Goal: Task Accomplishment & Management: Complete application form

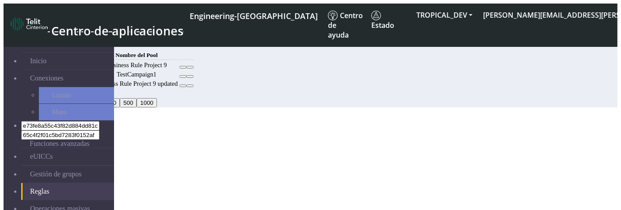
click at [183, 67] on icon at bounding box center [183, 67] width 0 height 0
select select
click at [183, 67] on icon at bounding box center [183, 67] width 0 height 0
select select
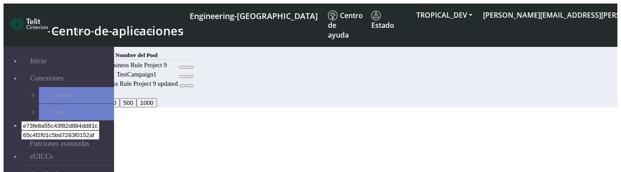
click at [183, 86] on icon at bounding box center [183, 86] width 0 height 0
select select
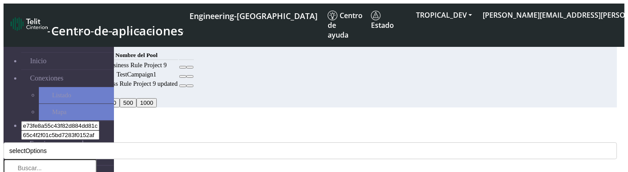
click at [466, 117] on div "text.editRule" at bounding box center [311, 121] width 614 height 8
click at [472, 117] on div "text.editRule" at bounding box center [311, 121] width 614 height 8
click at [4, 134] on icon "Close" at bounding box center [4, 134] width 0 height 0
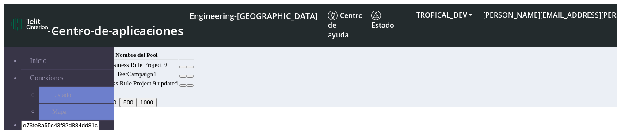
scroll to position [52, 0]
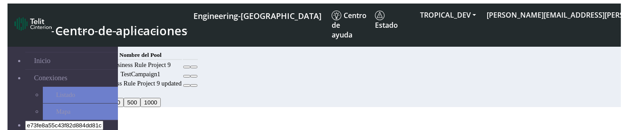
scroll to position [6, 0]
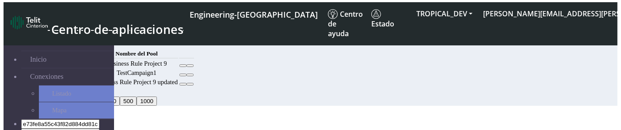
click at [183, 66] on icon at bounding box center [183, 66] width 0 height 0
select select
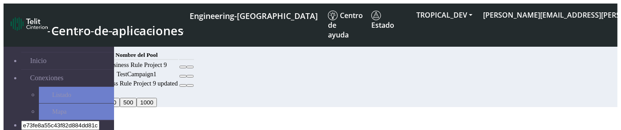
click at [186, 68] on button at bounding box center [182, 67] width 7 height 3
select select
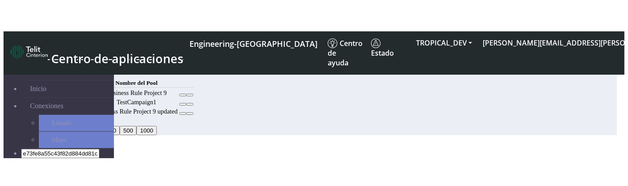
scroll to position [27, 0]
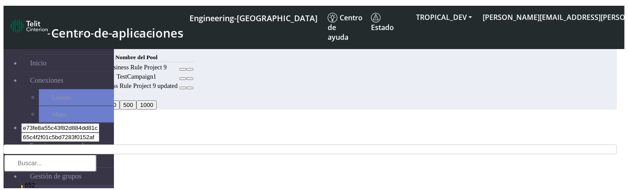
scroll to position [10, 0]
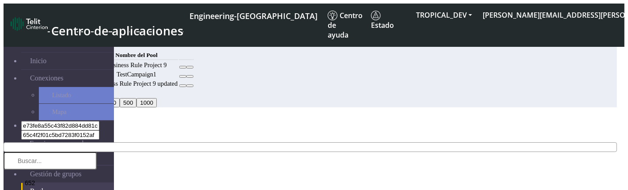
click at [213, 130] on button "button" at bounding box center [311, 147] width 614 height 10
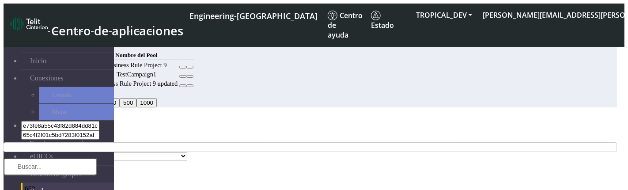
click at [4, 130] on icon "Close" at bounding box center [4, 134] width 0 height 0
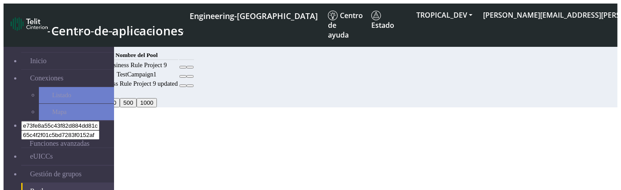
click at [183, 67] on icon at bounding box center [183, 67] width 0 height 0
select select
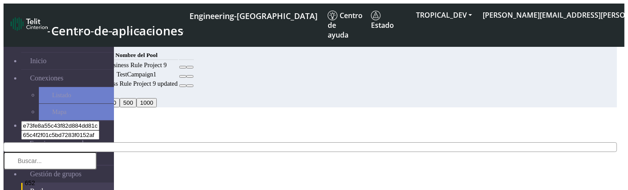
click at [224, 130] on button "button" at bounding box center [311, 147] width 614 height 10
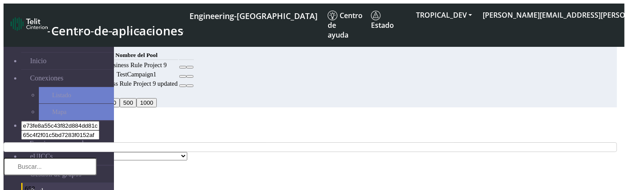
click at [97, 130] on input "text" at bounding box center [50, 167] width 93 height 18
type input "222"
click at [97, 130] on li "222" at bounding box center [59, 188] width 76 height 12
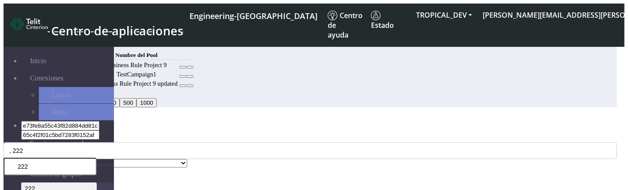
click at [248, 130] on div "MCC Code * , 222 222 222 222 Nombre del grupo * text.selectPool testPoolApril11…" at bounding box center [311, 150] width 614 height 33
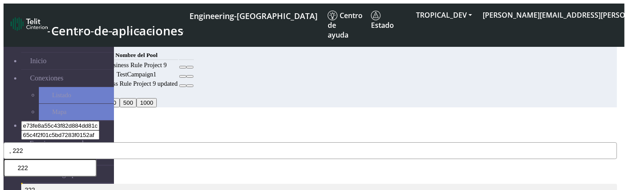
click at [23, 130] on span ", 222" at bounding box center [16, 150] width 14 height 7
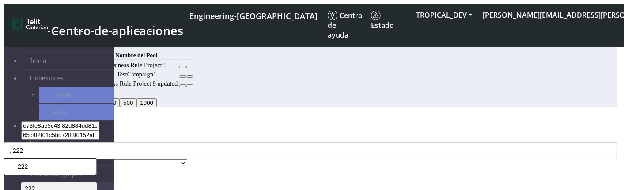
click at [205, 130] on div "MCC Code * , 222 222 222 222" at bounding box center [311, 146] width 614 height 25
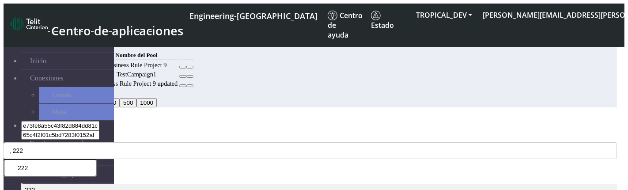
select select "10: Object"
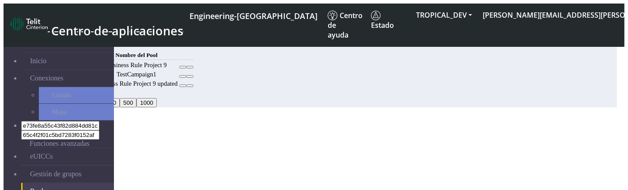
select select "10: Object"
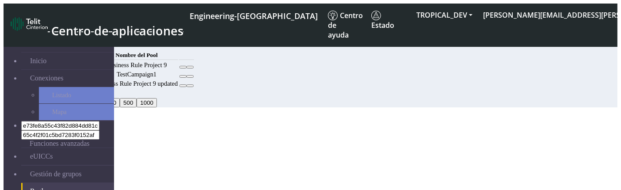
click at [183, 67] on icon at bounding box center [183, 67] width 0 height 0
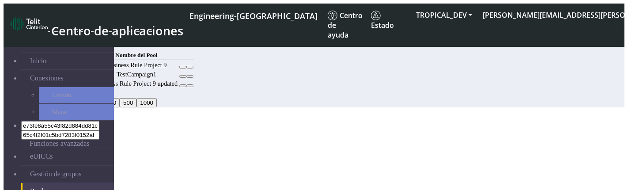
select select
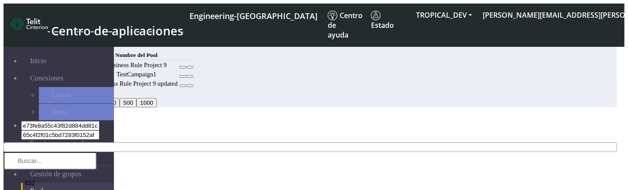
click at [338, 142] on button "button" at bounding box center [311, 147] width 614 height 10
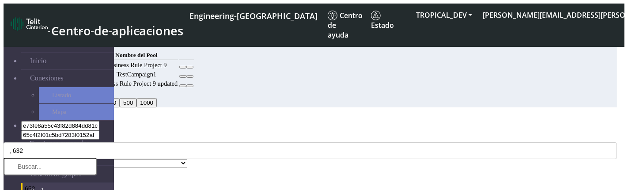
click at [227, 134] on div "Código MCC * , 632 652 632 639 330 714 635 608 619 376 405 467 362 420 366 704 …" at bounding box center [311, 150] width 614 height 33
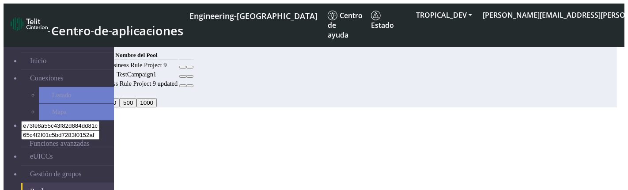
select select
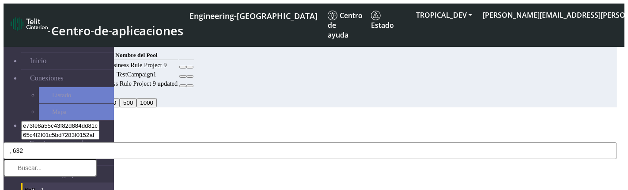
click at [179, 142] on button ", 632" at bounding box center [311, 150] width 614 height 17
click at [236, 142] on button ", 632, 639" at bounding box center [311, 150] width 614 height 17
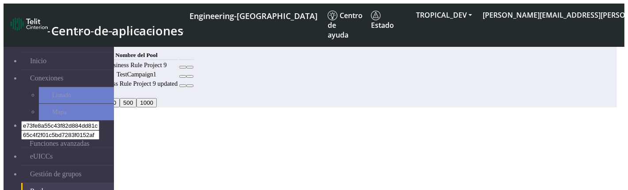
select select
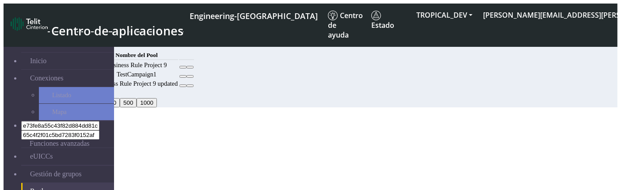
click at [183, 67] on icon at bounding box center [183, 67] width 0 height 0
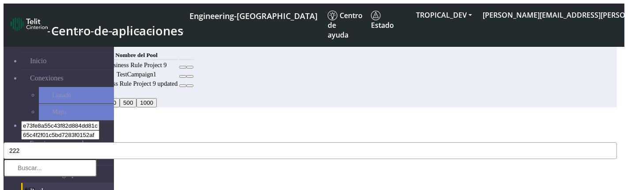
click at [259, 142] on button "222" at bounding box center [311, 150] width 614 height 17
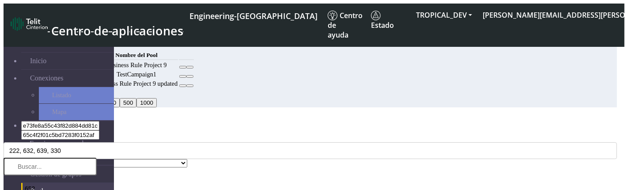
click at [240, 134] on div "Código MCC * 222, 632, 639, 330 652 632 639 330 714 635 608 619 376 405 467 362…" at bounding box center [311, 146] width 614 height 25
select select "31: Object"
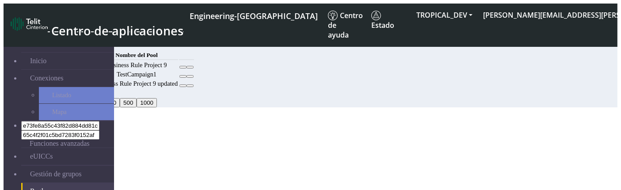
click at [183, 67] on icon at bounding box center [183, 67] width 0 height 0
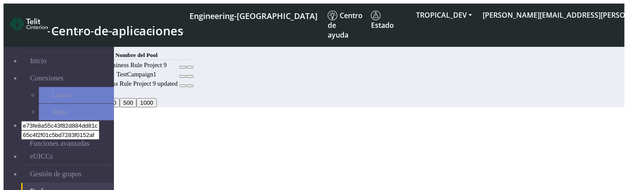
select select
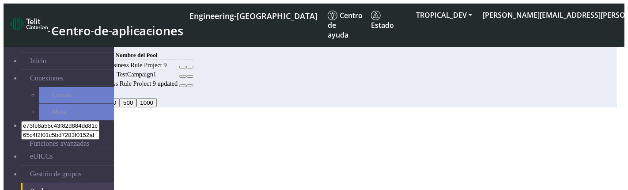
drag, startPoint x: 224, startPoint y: 103, endPoint x: 162, endPoint y: 110, distance: 62.2
click at [162, 168] on p "Ninguno seleccionado" at bounding box center [311, 172] width 614 height 8
click at [24, 183] on button "Atrás" at bounding box center [14, 187] width 21 height 9
select select
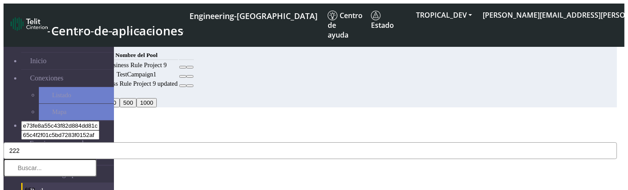
click at [193, 142] on button "222" at bounding box center [311, 150] width 614 height 17
click at [257, 117] on div "Editar regla" at bounding box center [311, 121] width 614 height 8
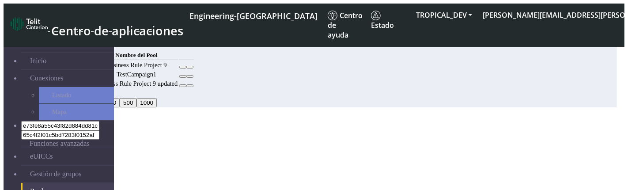
select select
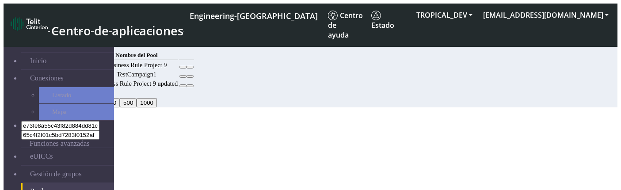
click at [183, 67] on icon at bounding box center [183, 67] width 0 height 0
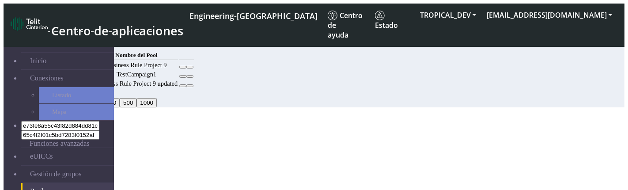
select select
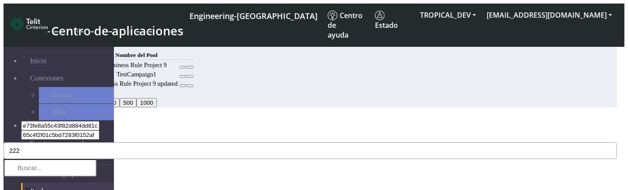
click at [281, 142] on button "222" at bounding box center [311, 150] width 614 height 17
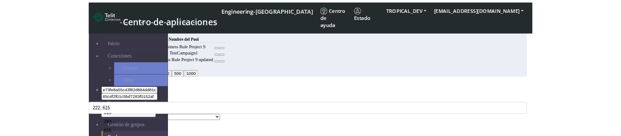
scroll to position [44, 0]
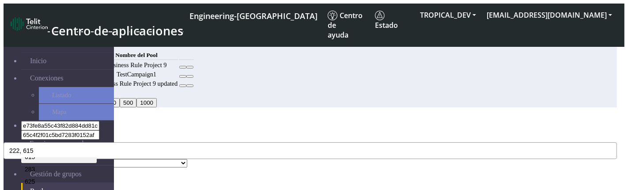
click at [236, 142] on button "222, 615" at bounding box center [311, 150] width 614 height 17
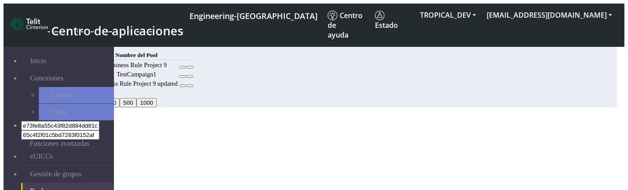
select select
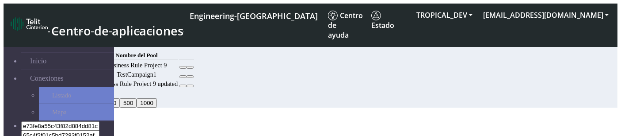
scroll to position [75, 0]
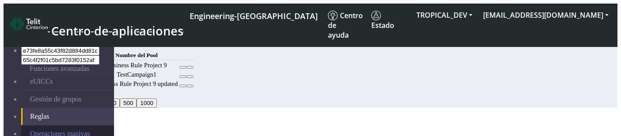
click at [46, 129] on span "Operaciones masivas" at bounding box center [60, 133] width 60 height 8
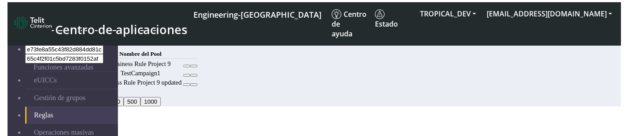
scroll to position [15, 0]
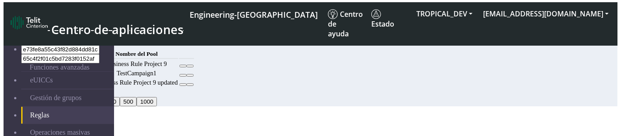
click at [183, 66] on icon at bounding box center [183, 66] width 0 height 0
select select
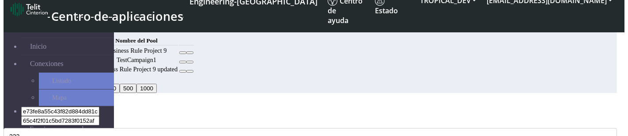
scroll to position [65, 0]
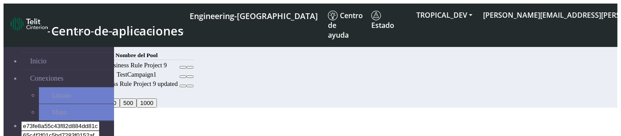
click at [186, 68] on button at bounding box center [182, 67] width 7 height 3
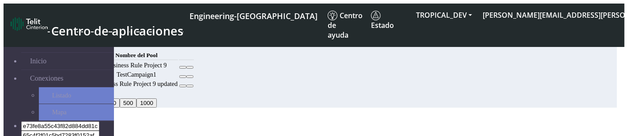
scroll to position [65, 0]
select select "5: Object"
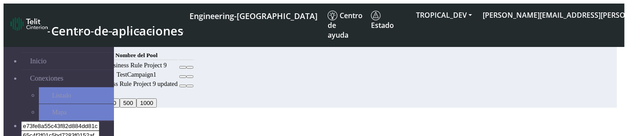
scroll to position [31, 0]
select select "5: Object"
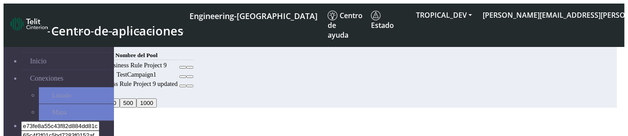
scroll to position [31, 0]
select select "5: Object"
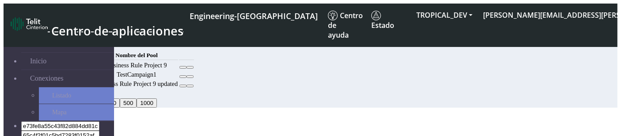
click at [183, 67] on icon at bounding box center [183, 67] width 0 height 0
select select
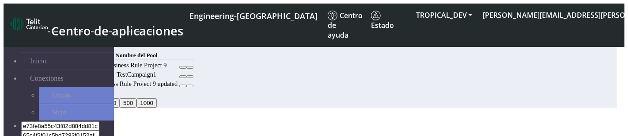
scroll to position [65, 0]
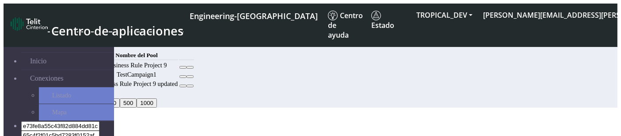
click at [183, 67] on icon at bounding box center [183, 67] width 0 height 0
select select
click at [183, 67] on icon at bounding box center [183, 67] width 0 height 0
select select "18: Object"
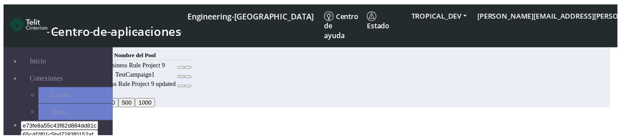
scroll to position [65, 0]
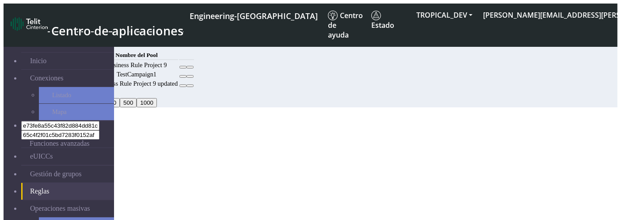
click at [183, 86] on icon at bounding box center [183, 86] width 0 height 0
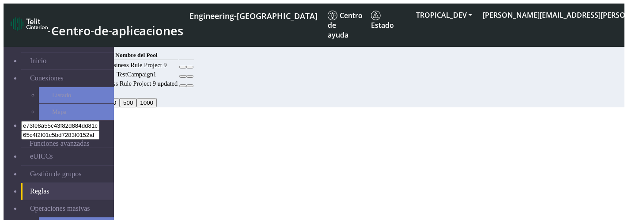
select select "18: Object"
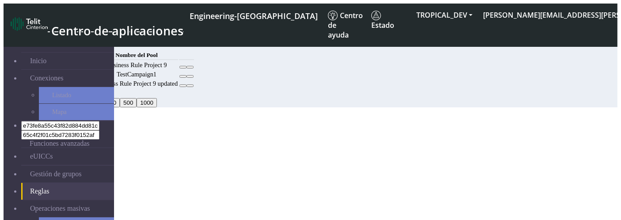
click at [186, 78] on button at bounding box center [182, 76] width 7 height 3
select select "27: Object"
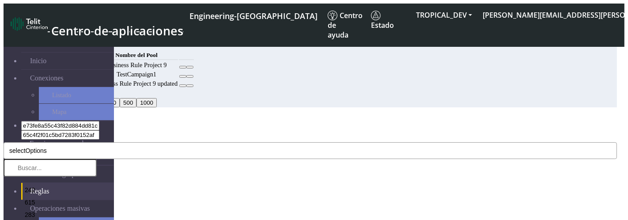
click at [243, 135] on button "selectOptions" at bounding box center [311, 150] width 614 height 17
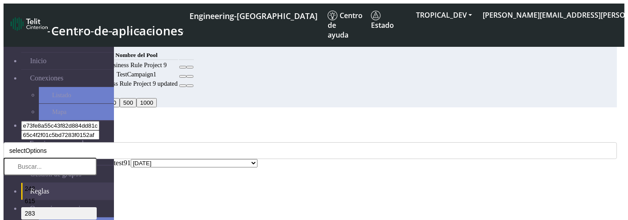
click at [97, 135] on li "283" at bounding box center [59, 213] width 76 height 12
click at [241, 134] on div "Código MCC * 283 242 615 283 625 368 238 310 525 540 748 642 541 376 401 272 54…" at bounding box center [311, 150] width 614 height 33
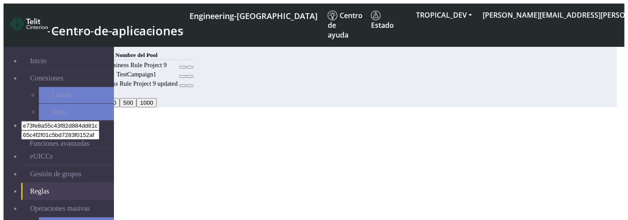
click at [24, 135] on button "Atrás" at bounding box center [14, 206] width 21 height 9
select select "27: Object"
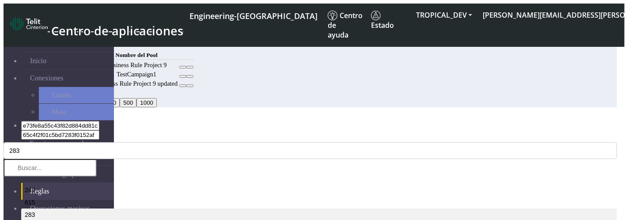
click at [4, 134] on span "Close" at bounding box center [4, 134] width 0 height 0
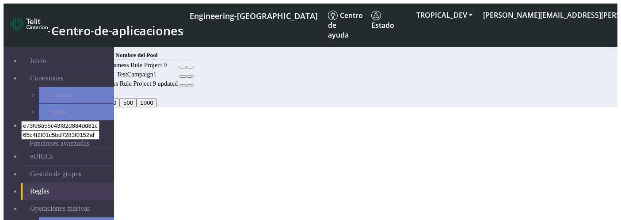
click at [83, 42] on button "Añadir" at bounding box center [71, 44] width 24 height 9
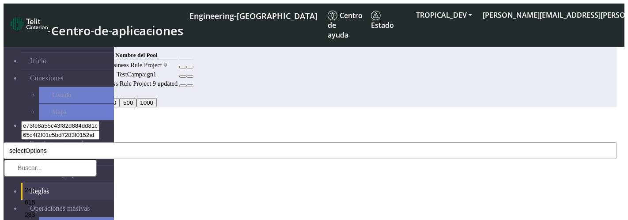
click at [258, 135] on button "selectOptions" at bounding box center [311, 150] width 614 height 17
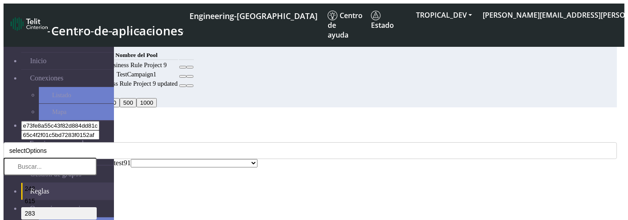
click at [97, 135] on li "283" at bounding box center [59, 213] width 76 height 12
click at [217, 134] on div "Código MCC * 283 242 615 283 625 368 238 310 525 540 748 642 541 376 401 272 54…" at bounding box center [311, 146] width 614 height 25
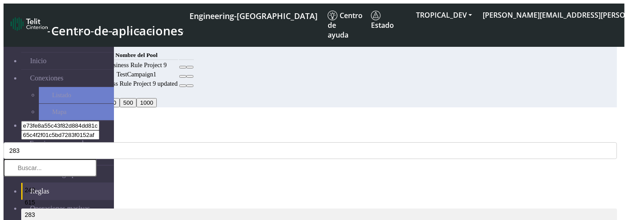
select select "10: Object"
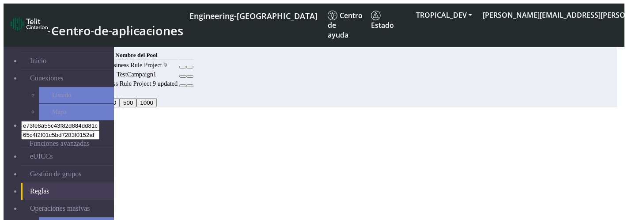
click at [24, 135] on button "Atrás" at bounding box center [14, 206] width 21 height 9
select select "10: Object"
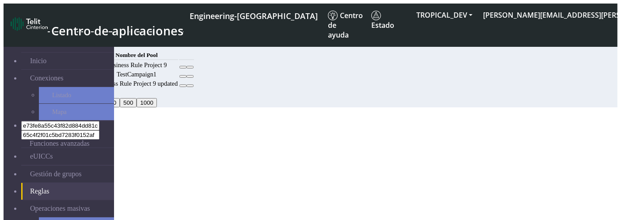
click at [183, 86] on icon at bounding box center [183, 86] width 0 height 0
select select "18: Object"
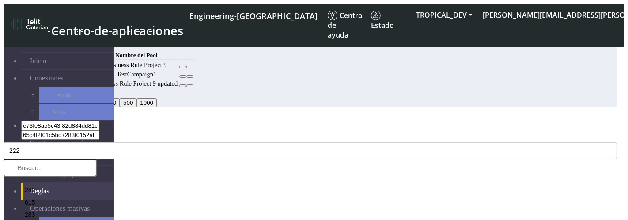
click at [496, 117] on ngb-modal-window "Editar regla Código MCC * 222 242 615 283 625 368 238 310 525 540 748 642 541 3…" at bounding box center [311, 213] width 614 height 193
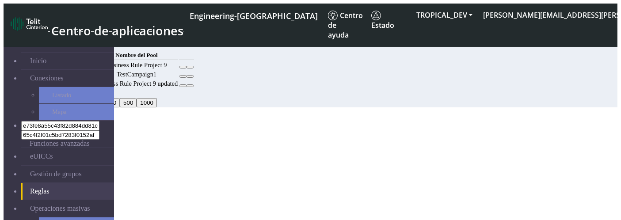
click at [83, 41] on button "Añadir" at bounding box center [71, 44] width 24 height 9
select select
